Goal: Task Accomplishment & Management: Complete application form

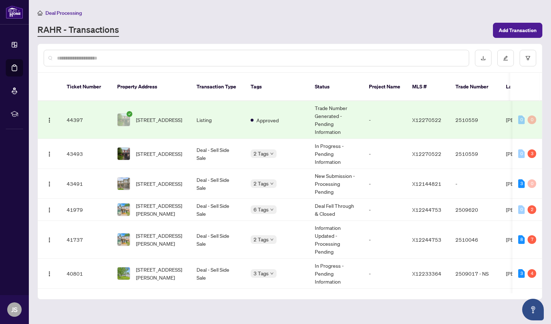
drag, startPoint x: 538, startPoint y: 100, endPoint x: 535, endPoint y: 110, distance: 10.9
click at [535, 110] on td "0 0" at bounding box center [527, 120] width 30 height 38
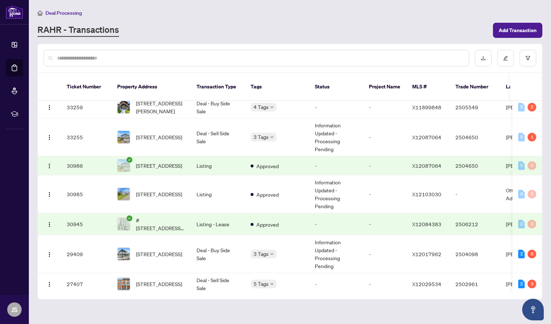
scroll to position [514, 0]
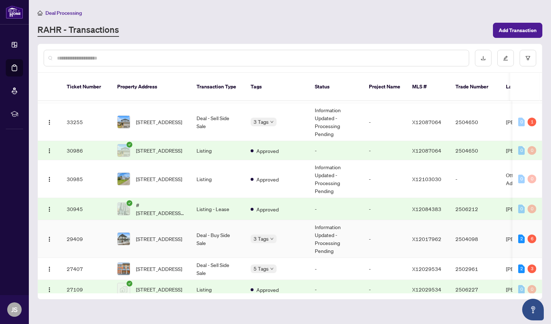
click at [169, 235] on span "[STREET_ADDRESS]" at bounding box center [159, 239] width 46 height 8
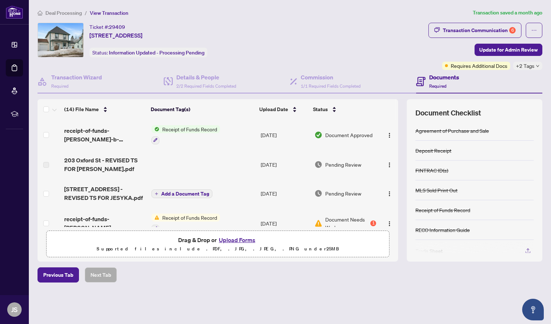
click at [228, 238] on button "Upload Forms" at bounding box center [237, 239] width 41 height 9
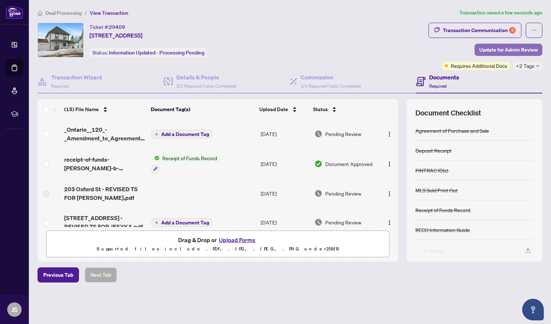
click at [506, 51] on span "Update for Admin Review" at bounding box center [508, 50] width 58 height 12
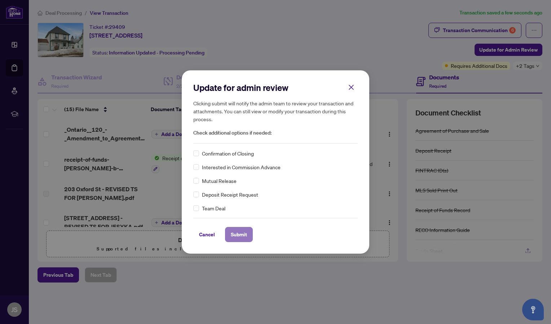
click at [235, 234] on span "Submit" at bounding box center [239, 235] width 16 height 12
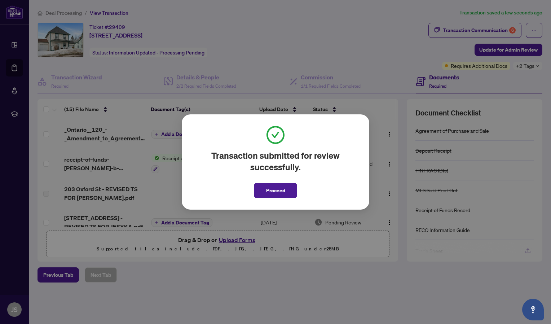
click at [479, 28] on div "Transaction submitted for review successfully. Proceed Cancel OK" at bounding box center [275, 162] width 551 height 324
click at [288, 194] on button "Proceed" at bounding box center [275, 190] width 43 height 15
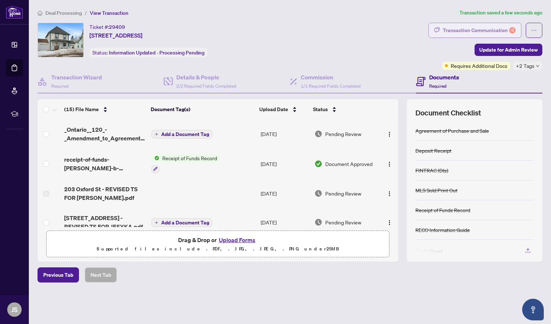
click at [447, 34] on div "Transaction Communication 6" at bounding box center [479, 31] width 73 height 12
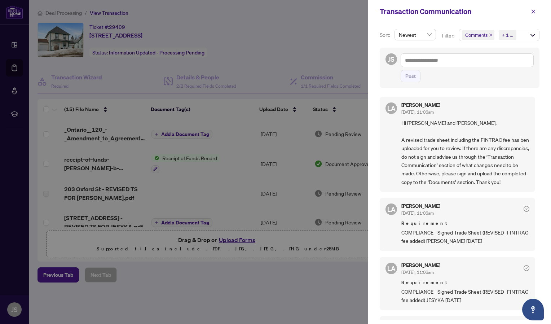
click at [167, 38] on div at bounding box center [275, 162] width 551 height 324
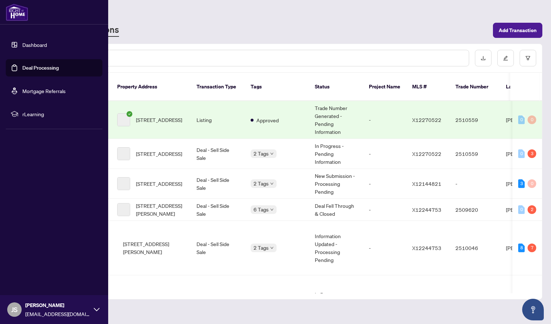
click at [22, 44] on link "Dashboard" at bounding box center [34, 44] width 25 height 6
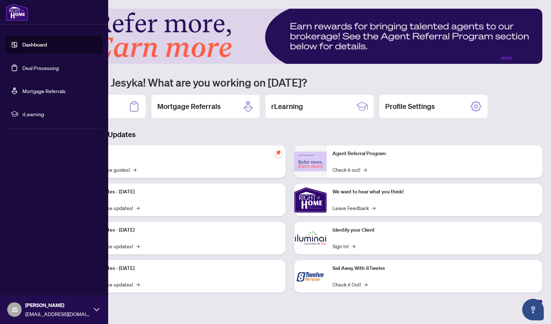
click at [22, 67] on link "Deal Processing" at bounding box center [40, 68] width 36 height 6
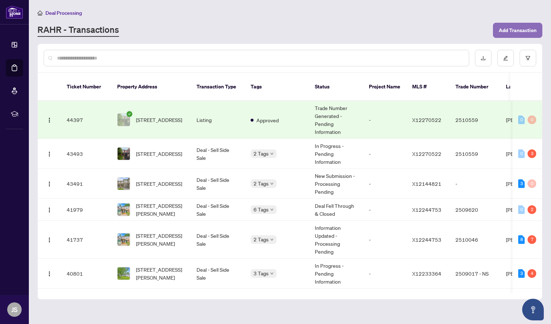
click at [512, 30] on span "Add Transaction" at bounding box center [518, 31] width 38 height 12
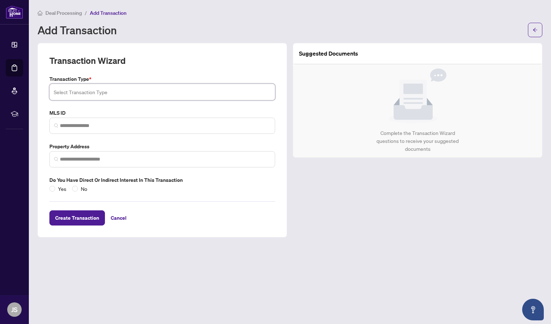
click at [85, 94] on input "search" at bounding box center [162, 92] width 217 height 16
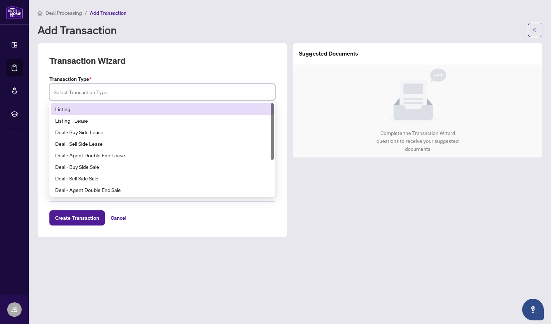
click at [79, 112] on div "Listing" at bounding box center [162, 109] width 223 height 12
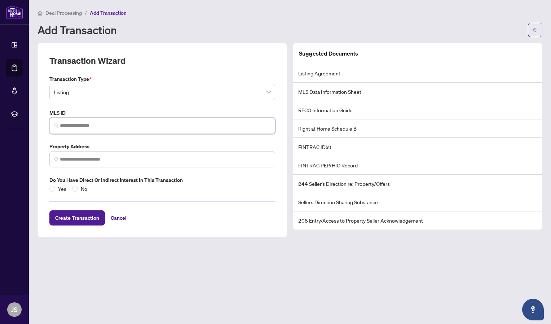
click at [79, 129] on input "search" at bounding box center [165, 126] width 211 height 8
click at [75, 153] on span at bounding box center [162, 159] width 226 height 16
paste input "**********"
click at [81, 162] on input "**********" at bounding box center [165, 159] width 211 height 8
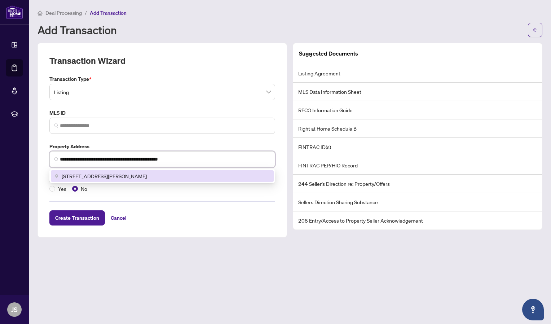
click at [142, 174] on span "[STREET_ADDRESS][PERSON_NAME]" at bounding box center [104, 176] width 85 height 8
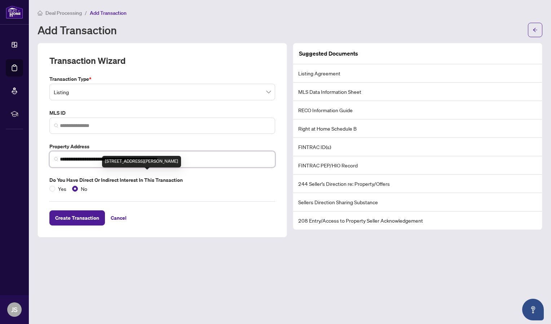
type input "**********"
click at [119, 124] on input "search" at bounding box center [165, 126] width 211 height 8
paste input "*********"
type input "*********"
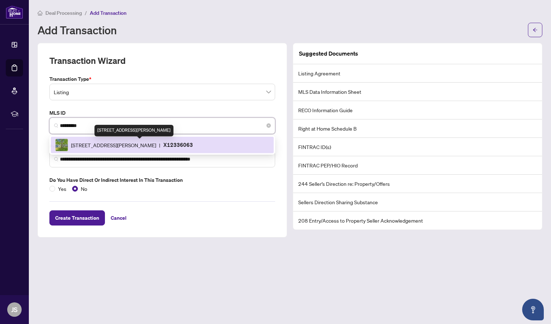
click at [97, 134] on div "[STREET_ADDRESS][PERSON_NAME]" at bounding box center [133, 131] width 79 height 12
type input "**********"
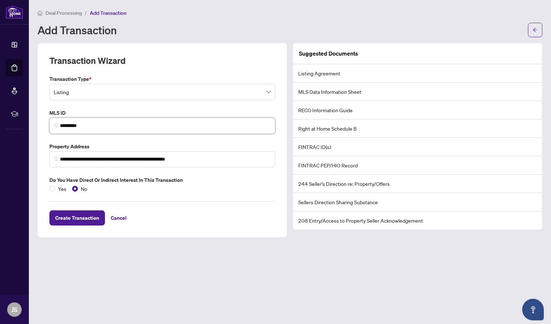
type input "*********"
click at [89, 227] on div "**********" at bounding box center [161, 140] width 249 height 194
click at [85, 220] on span "Create Transaction" at bounding box center [77, 218] width 44 height 12
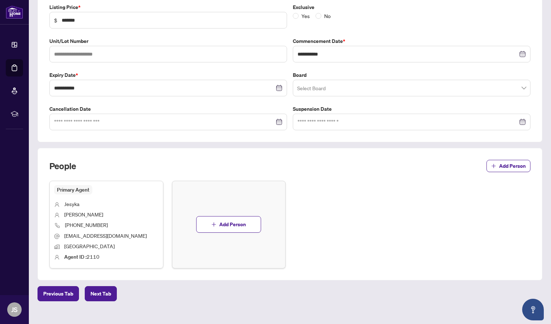
scroll to position [129, 0]
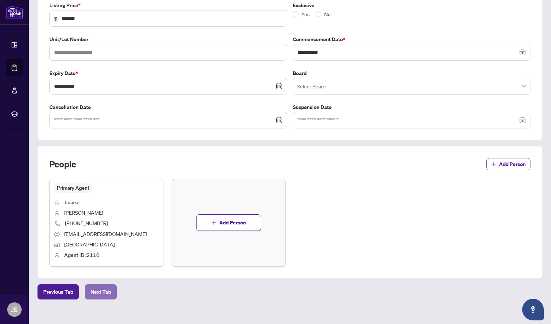
click at [99, 296] on span "Next Tab" at bounding box center [100, 292] width 21 height 12
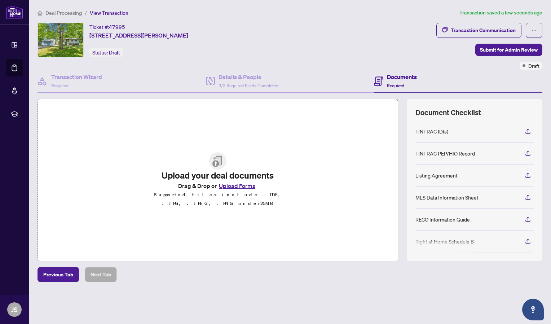
click at [238, 190] on button "Upload Forms" at bounding box center [237, 185] width 41 height 9
click at [105, 80] on div "Transaction Wizard Required" at bounding box center [121, 81] width 168 height 23
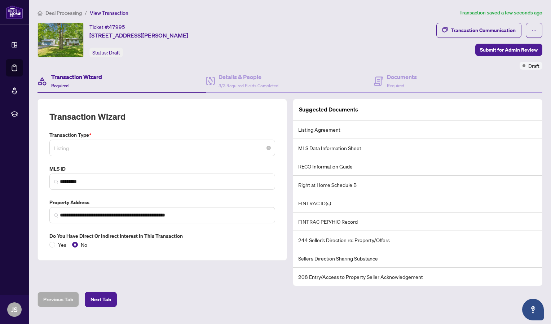
click at [206, 144] on span "Listing" at bounding box center [162, 148] width 217 height 14
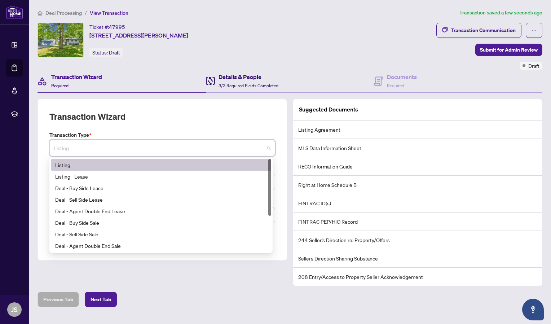
click at [236, 76] on h4 "Details & People" at bounding box center [248, 76] width 60 height 9
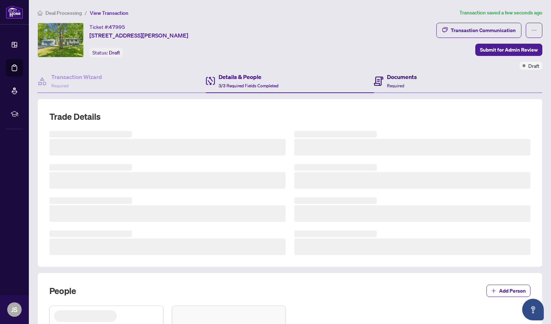
click at [390, 89] on div "Documents Required" at bounding box center [402, 80] width 30 height 17
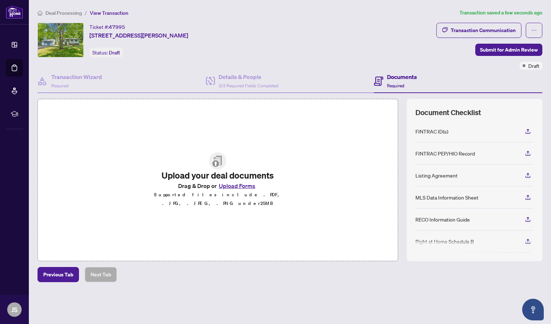
click at [236, 187] on button "Upload Forms" at bounding box center [237, 185] width 41 height 9
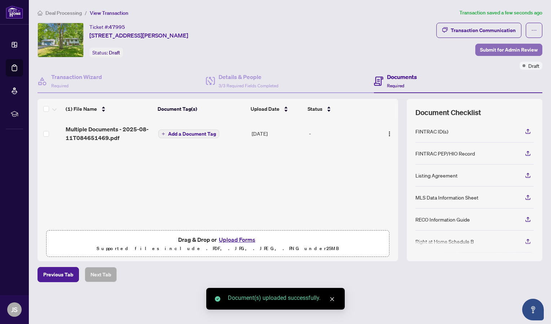
click at [487, 50] on span "Submit for Admin Review" at bounding box center [509, 50] width 58 height 12
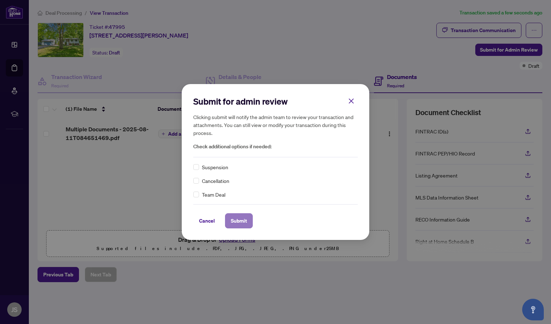
click at [237, 222] on span "Submit" at bounding box center [239, 221] width 16 height 12
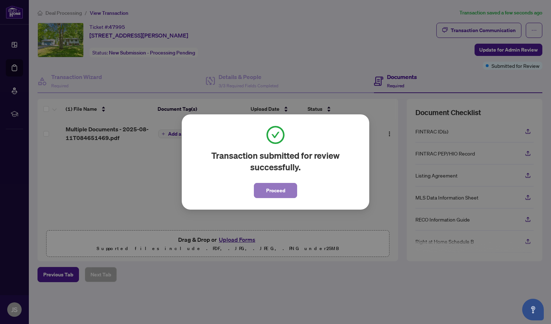
click at [275, 191] on span "Proceed" at bounding box center [275, 191] width 19 height 12
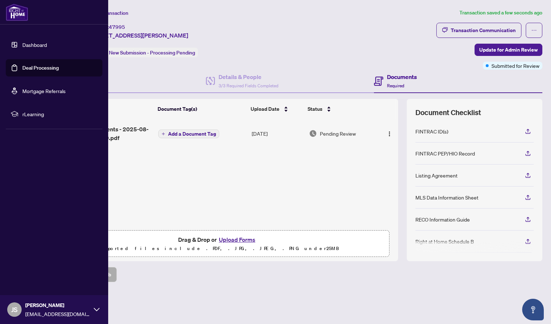
click at [30, 46] on link "Dashboard" at bounding box center [34, 44] width 25 height 6
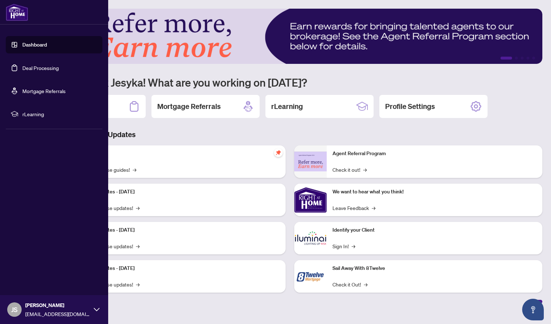
click at [22, 65] on link "Deal Processing" at bounding box center [40, 68] width 36 height 6
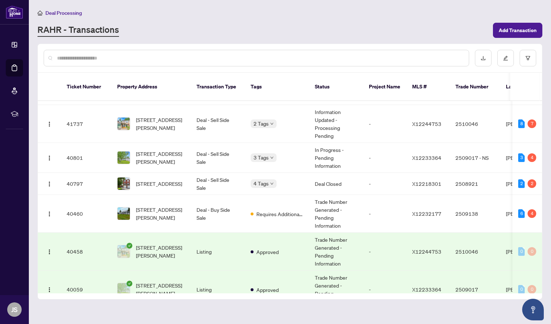
scroll to position [147, 0]
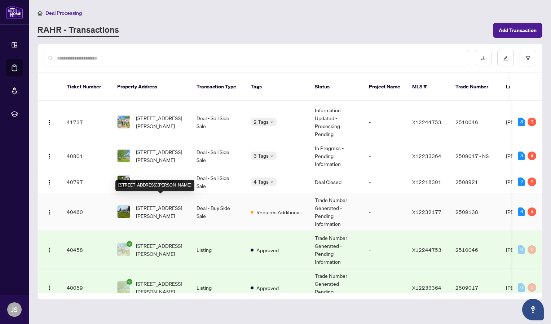
click at [183, 204] on span "[STREET_ADDRESS][PERSON_NAME]" at bounding box center [160, 212] width 49 height 16
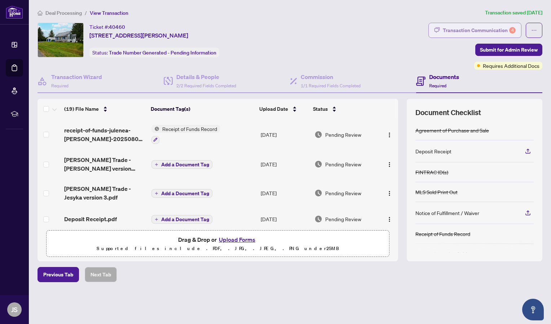
click at [488, 28] on div "Transaction Communication 4" at bounding box center [479, 31] width 73 height 12
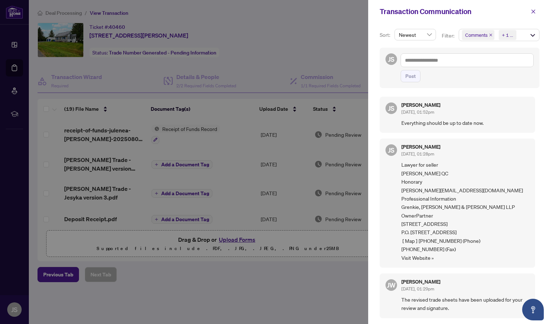
click at [275, 162] on div at bounding box center [275, 162] width 551 height 324
click at [533, 16] on button "button" at bounding box center [533, 12] width 12 height 12
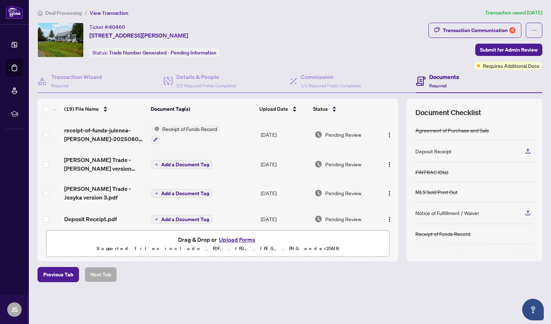
drag, startPoint x: 395, startPoint y: 126, endPoint x: 401, endPoint y: 174, distance: 48.7
click at [401, 174] on div "(19) File Name Document Tag(s) Upload Date Status receipt-of-funds-julenea-[PER…" at bounding box center [289, 180] width 505 height 162
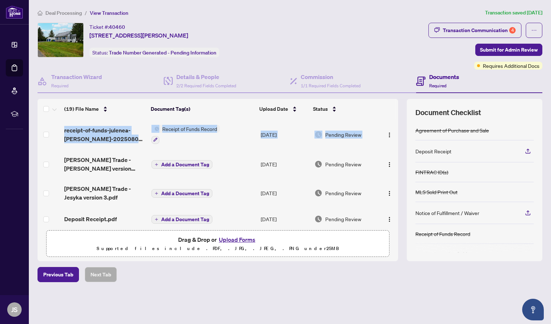
click at [401, 174] on div "(19) File Name Document Tag(s) Upload Date Status receipt-of-funds-julenea-[PER…" at bounding box center [289, 180] width 505 height 162
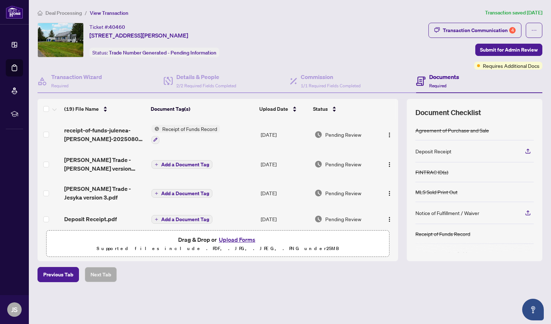
click at [399, 162] on div "(19) File Name Document Tag(s) Upload Date Status receipt-of-funds-julenea-[PER…" at bounding box center [289, 180] width 505 height 162
